Goal: Information Seeking & Learning: Learn about a topic

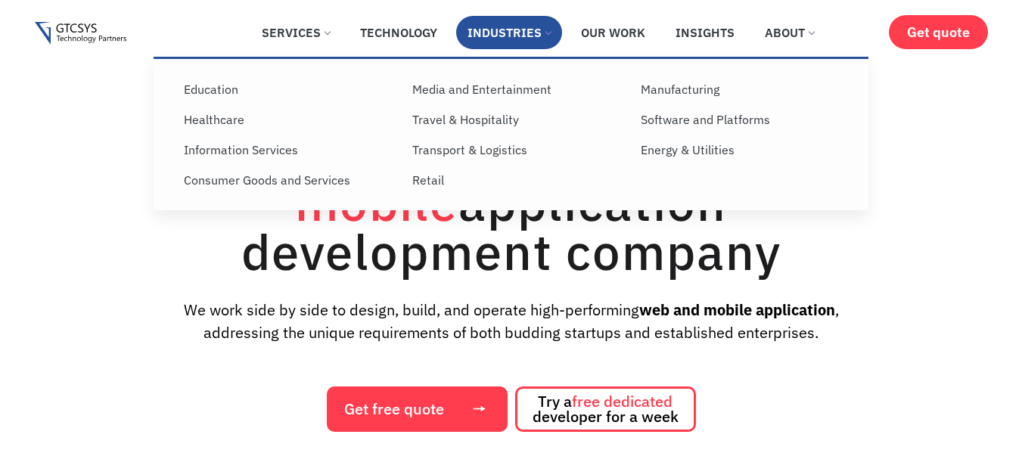
drag, startPoint x: 0, startPoint y: 0, endPoint x: 516, endPoint y: 30, distance: 516.9
click at [516, 30] on link "Industries" at bounding box center [509, 32] width 106 height 33
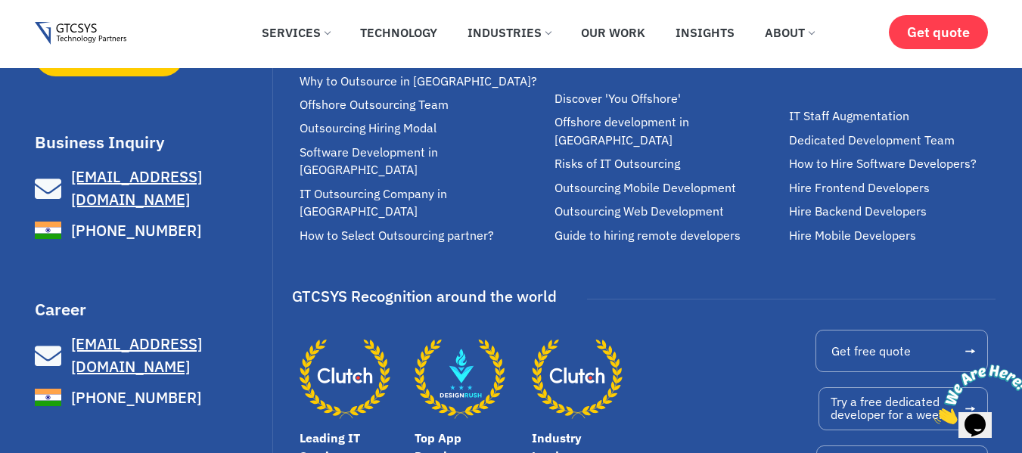
scroll to position [2906, 0]
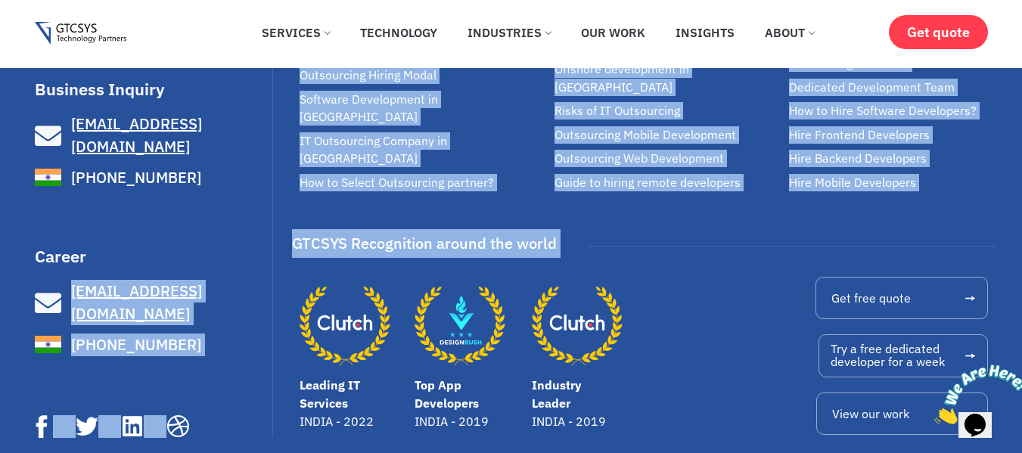
drag, startPoint x: 278, startPoint y: 278, endPoint x: 191, endPoint y: 240, distance: 95.9
click at [191, 240] on div "We make great software applications for your customers and teams to do its best…" at bounding box center [511, 104] width 953 height 728
click at [191, 248] on h3 "Career" at bounding box center [152, 256] width 234 height 17
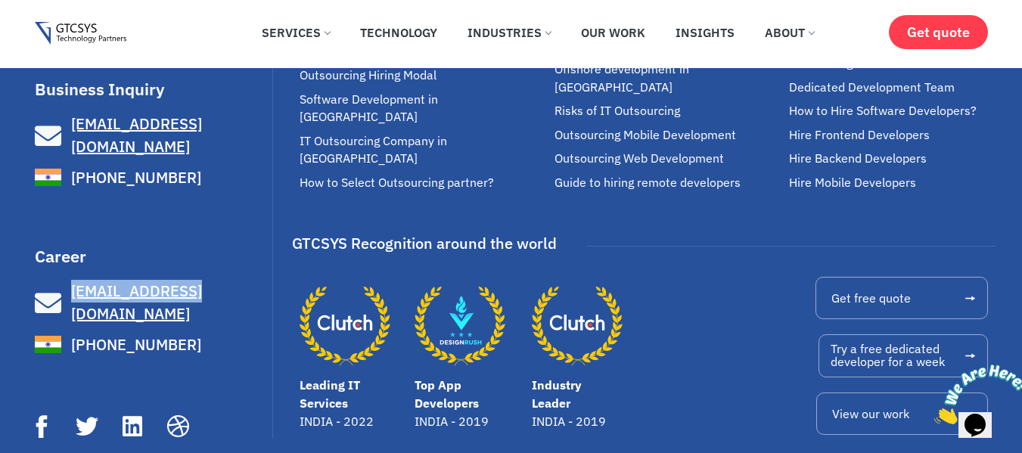
drag, startPoint x: 71, startPoint y: 259, endPoint x: 194, endPoint y: 264, distance: 122.7
click at [194, 264] on div "Career jobs@gtcsys.com +91 820 050 9128" at bounding box center [152, 303] width 234 height 110
copy link "[EMAIL_ADDRESS][DOMAIN_NAME]"
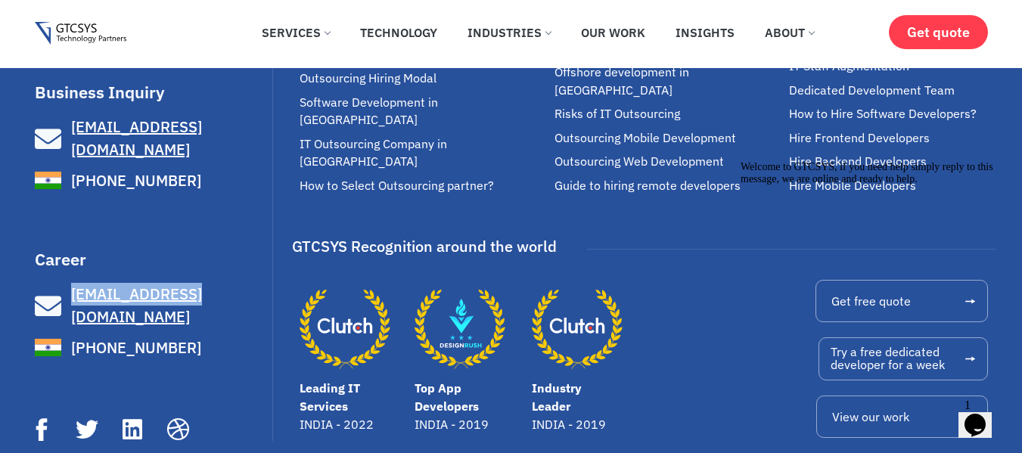
scroll to position [2940, 0]
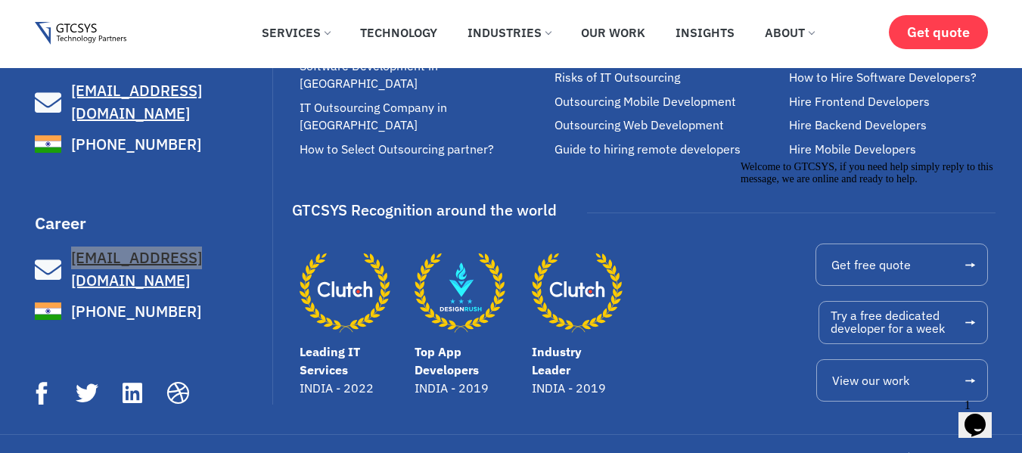
click at [741, 161] on icon "Chat attention grabber" at bounding box center [741, 161] width 0 height 0
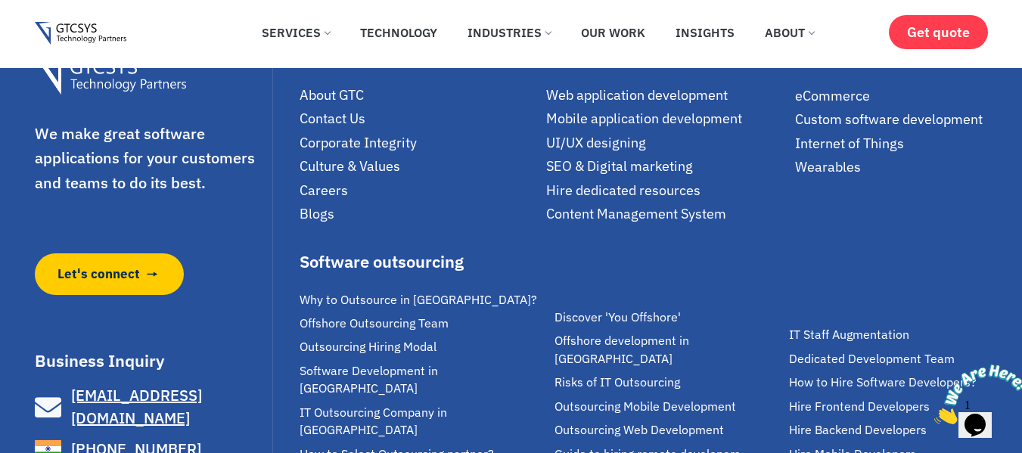
scroll to position [2634, 0]
click at [321, 194] on span "Careers" at bounding box center [324, 190] width 48 height 17
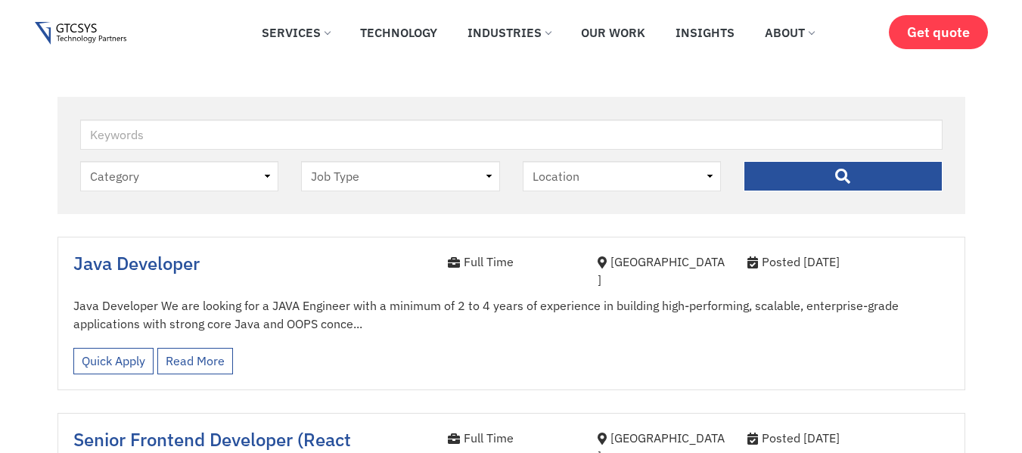
drag, startPoint x: 0, startPoint y: 0, endPoint x: 185, endPoint y: 166, distance: 248.6
click at [185, 166] on select "Category job" at bounding box center [179, 176] width 199 height 30
select select "job"
click at [80, 161] on select "Category job" at bounding box center [179, 176] width 199 height 30
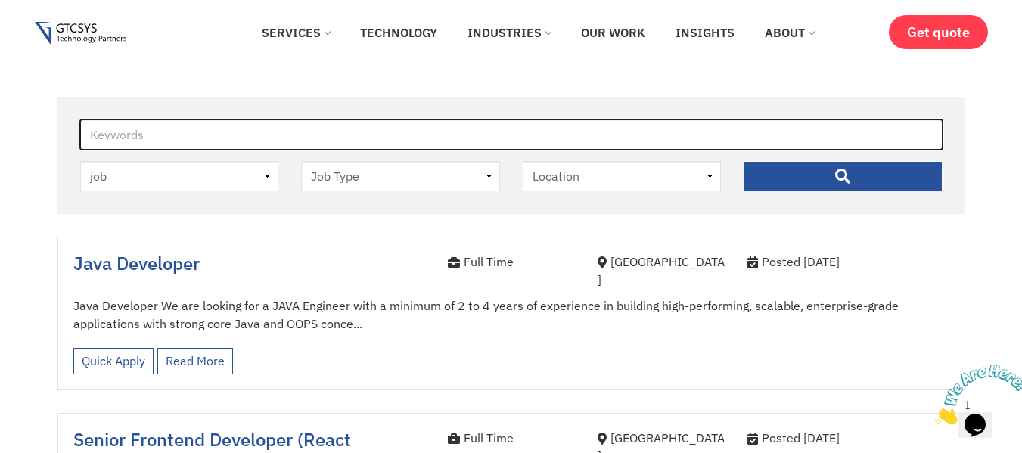
click at [253, 144] on input "Keywords" at bounding box center [511, 135] width 863 height 30
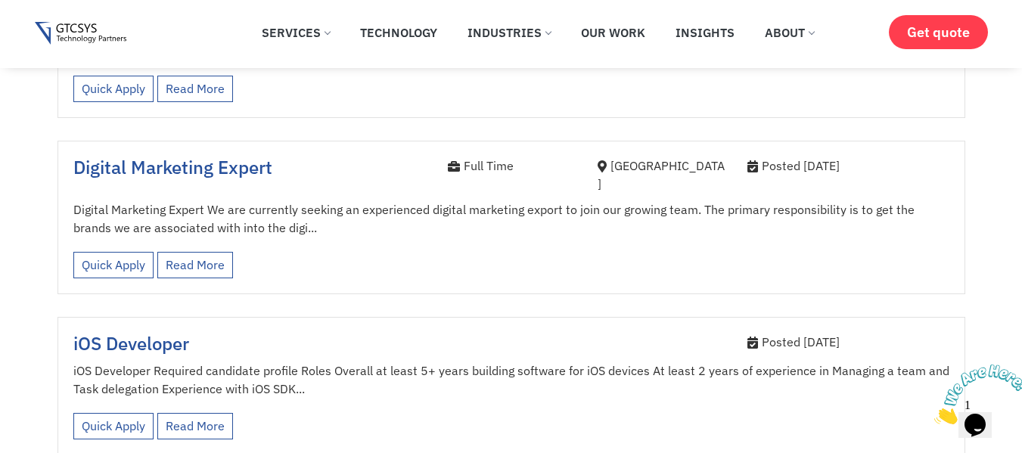
scroll to position [1461, 0]
